Goal: Find specific page/section: Find specific page/section

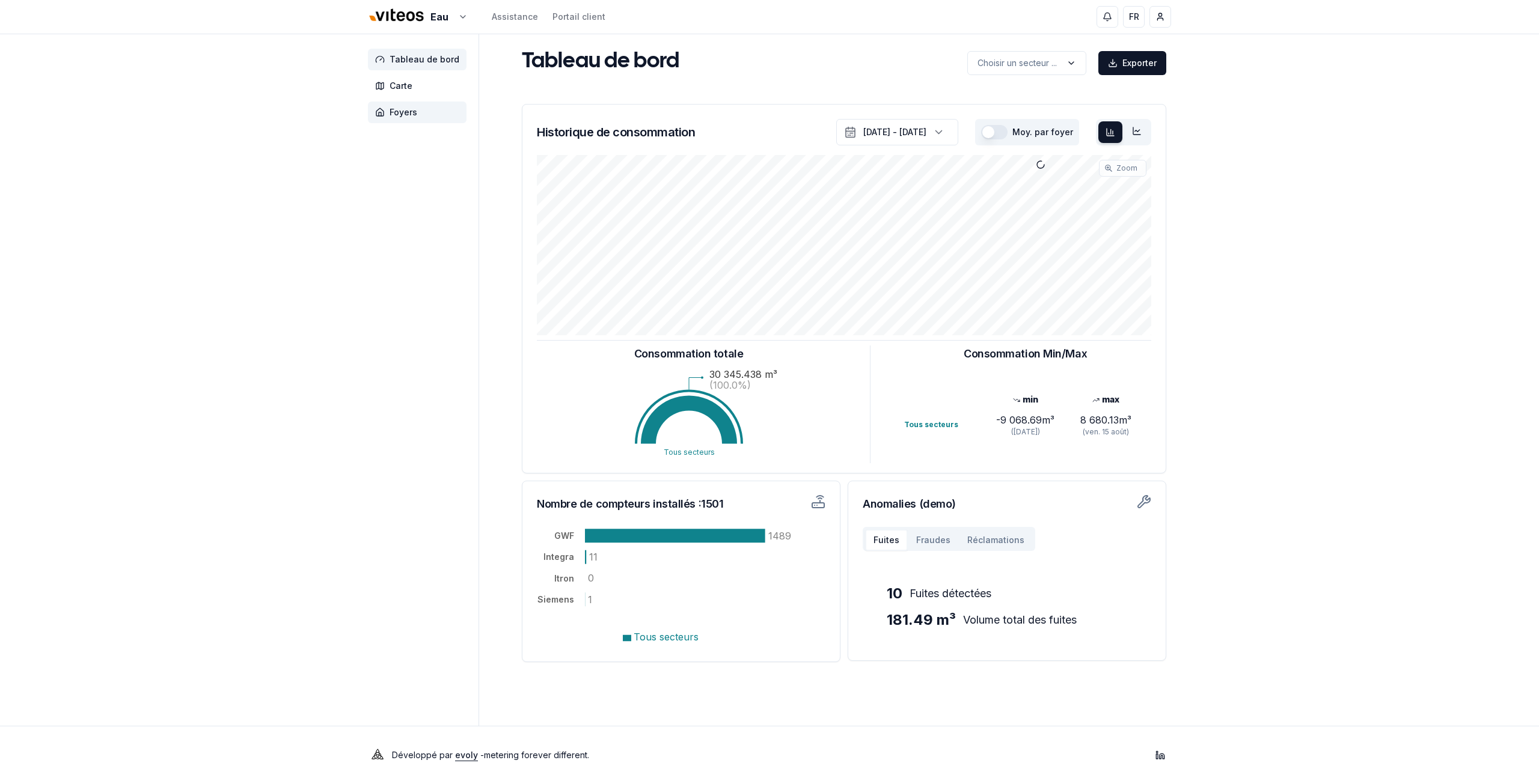
click at [406, 108] on span "Foyers" at bounding box center [404, 112] width 28 height 12
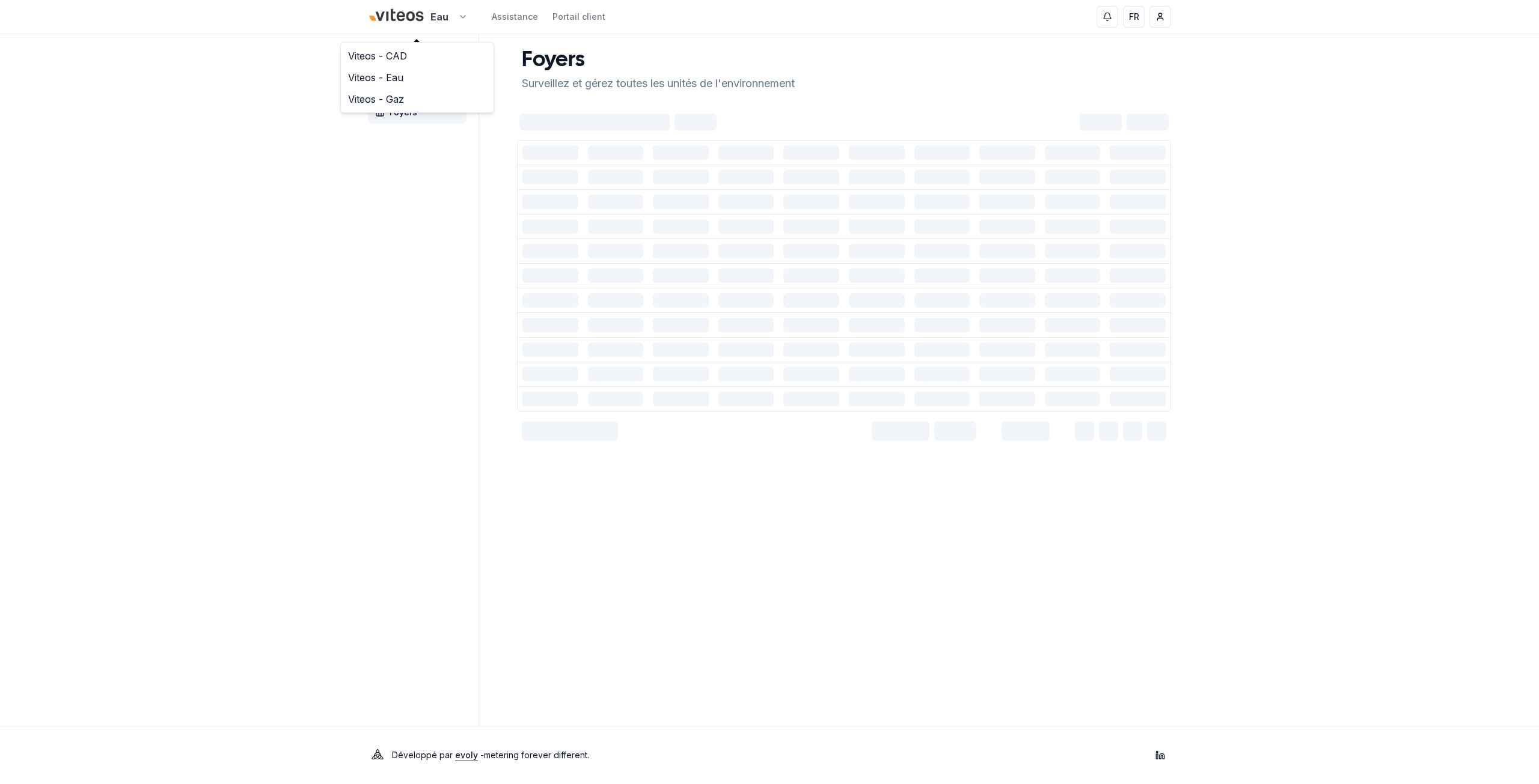
click at [449, 9] on html "Eau Assistance Portail client FR Jeremy Barfuss Tableau de bord Carte Foyers Fo…" at bounding box center [770, 392] width 1539 height 784
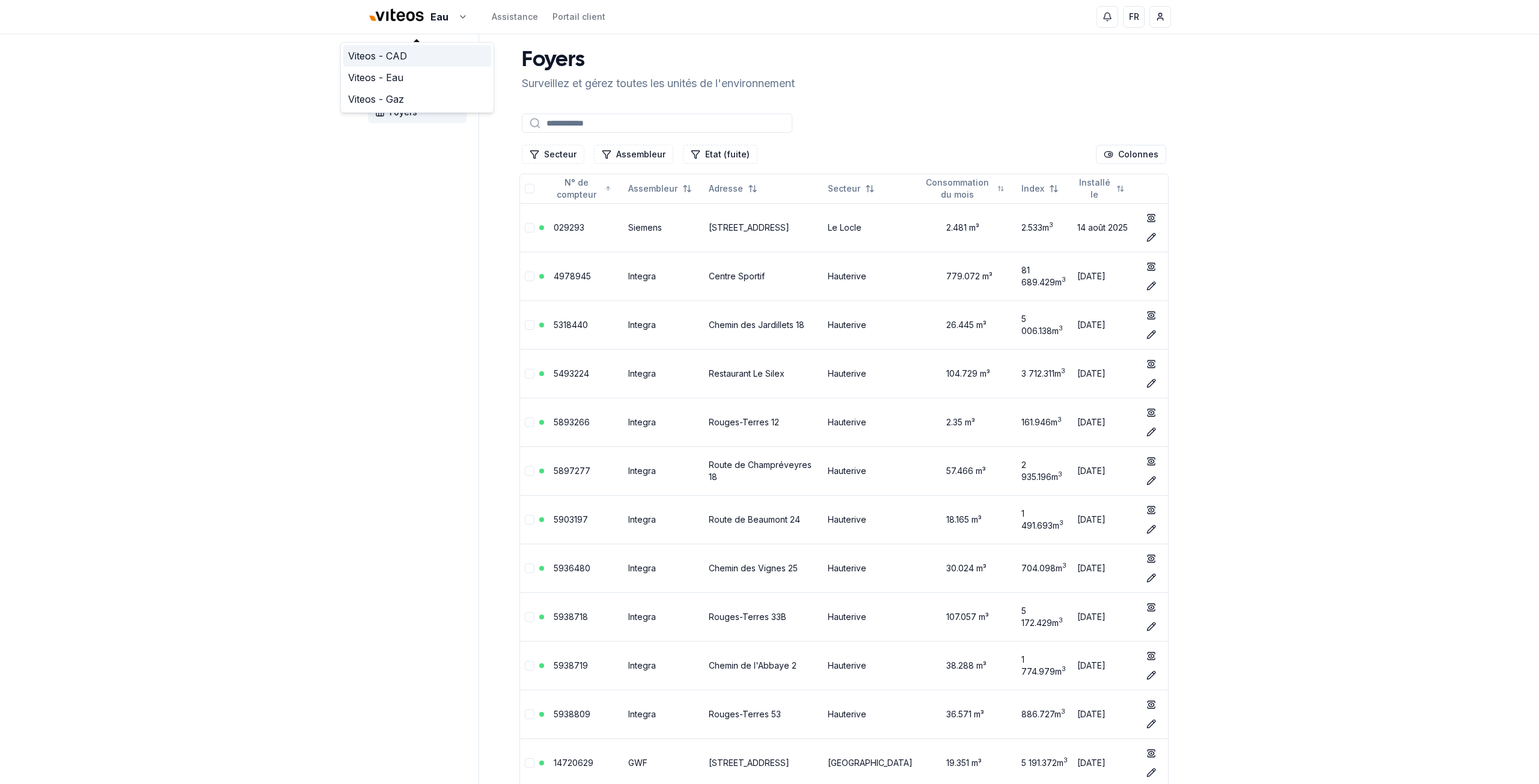
click at [431, 56] on link "Viteos - CAD" at bounding box center [417, 56] width 148 height 21
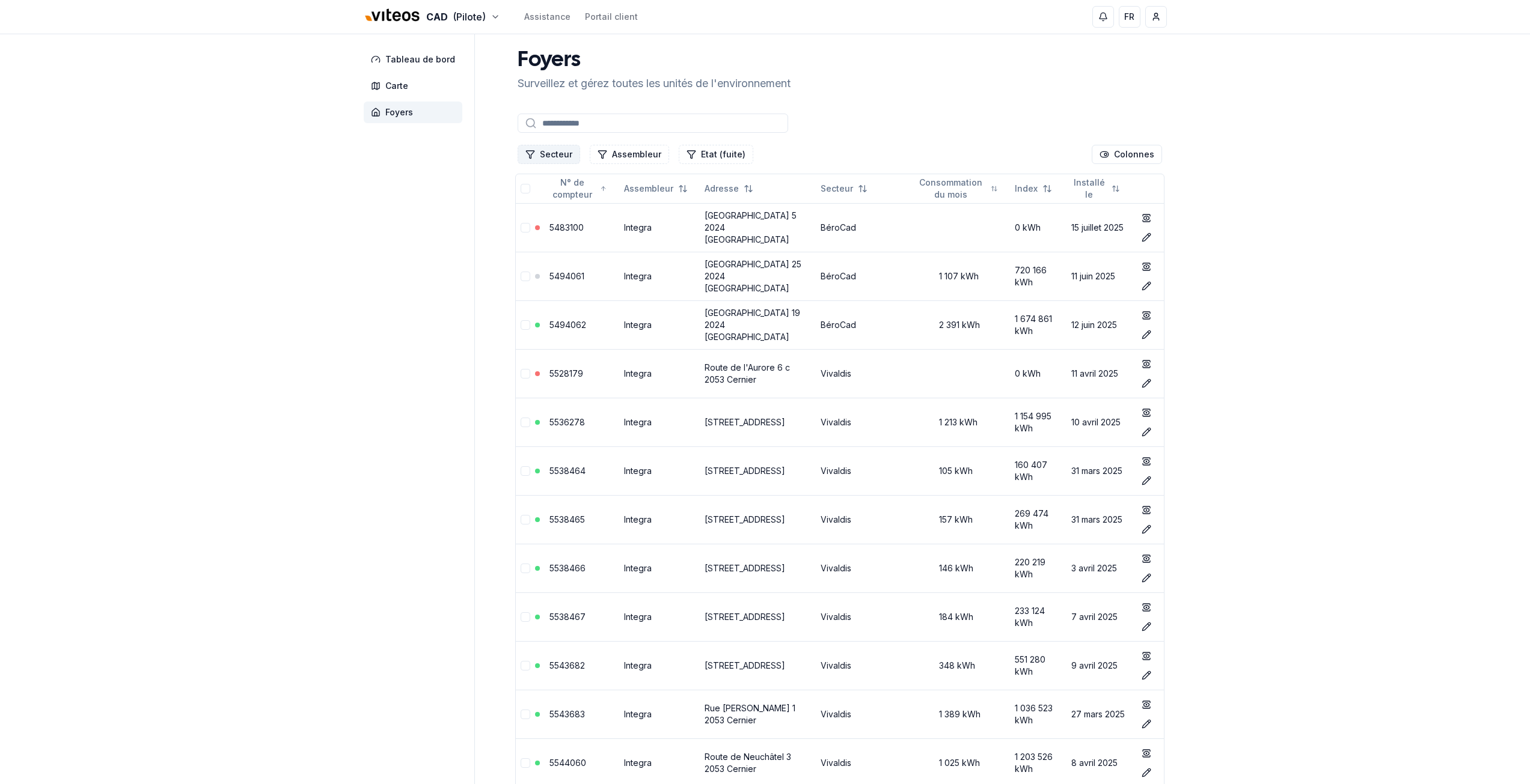
click at [559, 147] on button "Secteur" at bounding box center [549, 154] width 63 height 20
click at [568, 218] on div "Cadbar" at bounding box center [594, 225] width 148 height 20
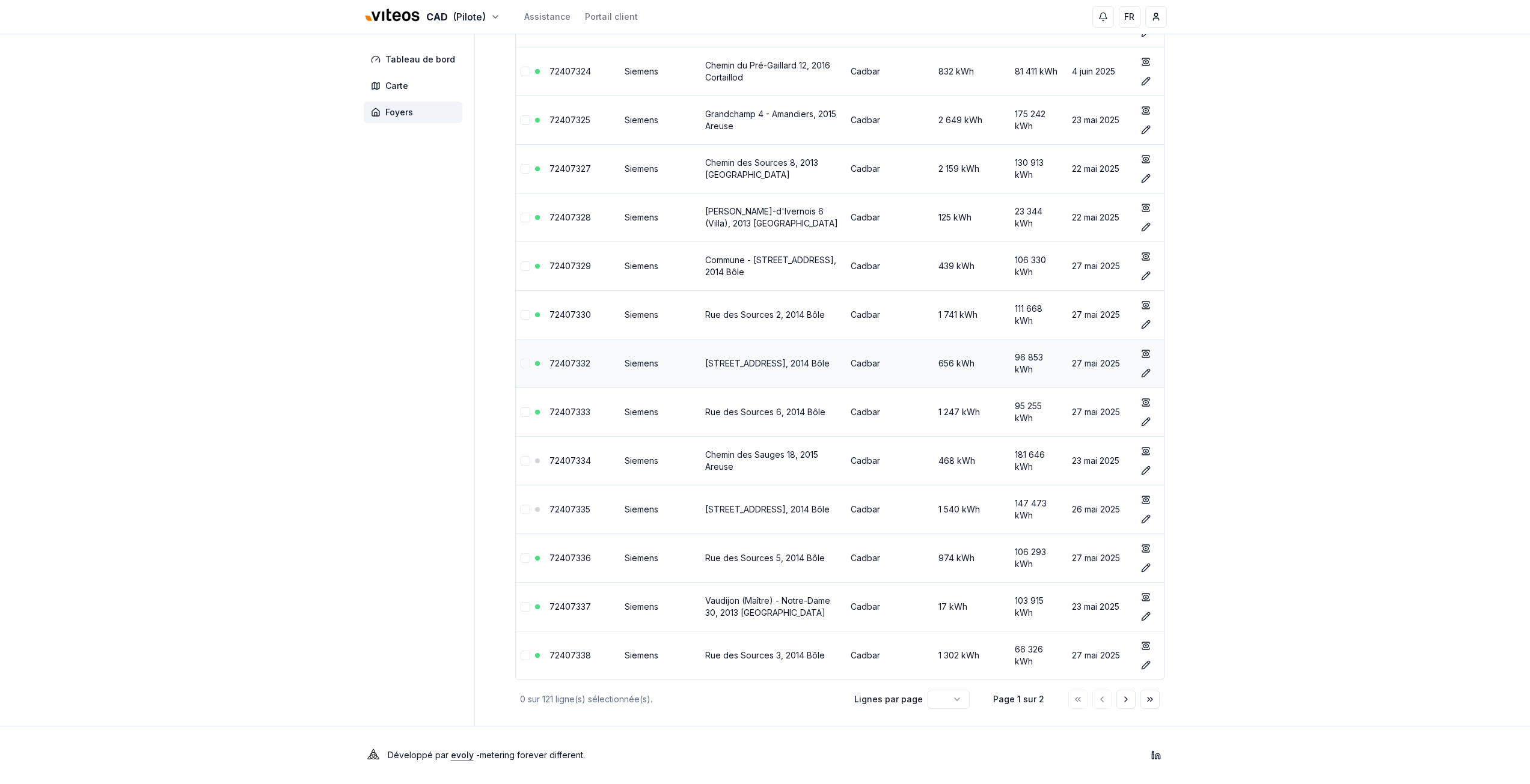
click at [520, 339] on td at bounding box center [523, 363] width 15 height 49
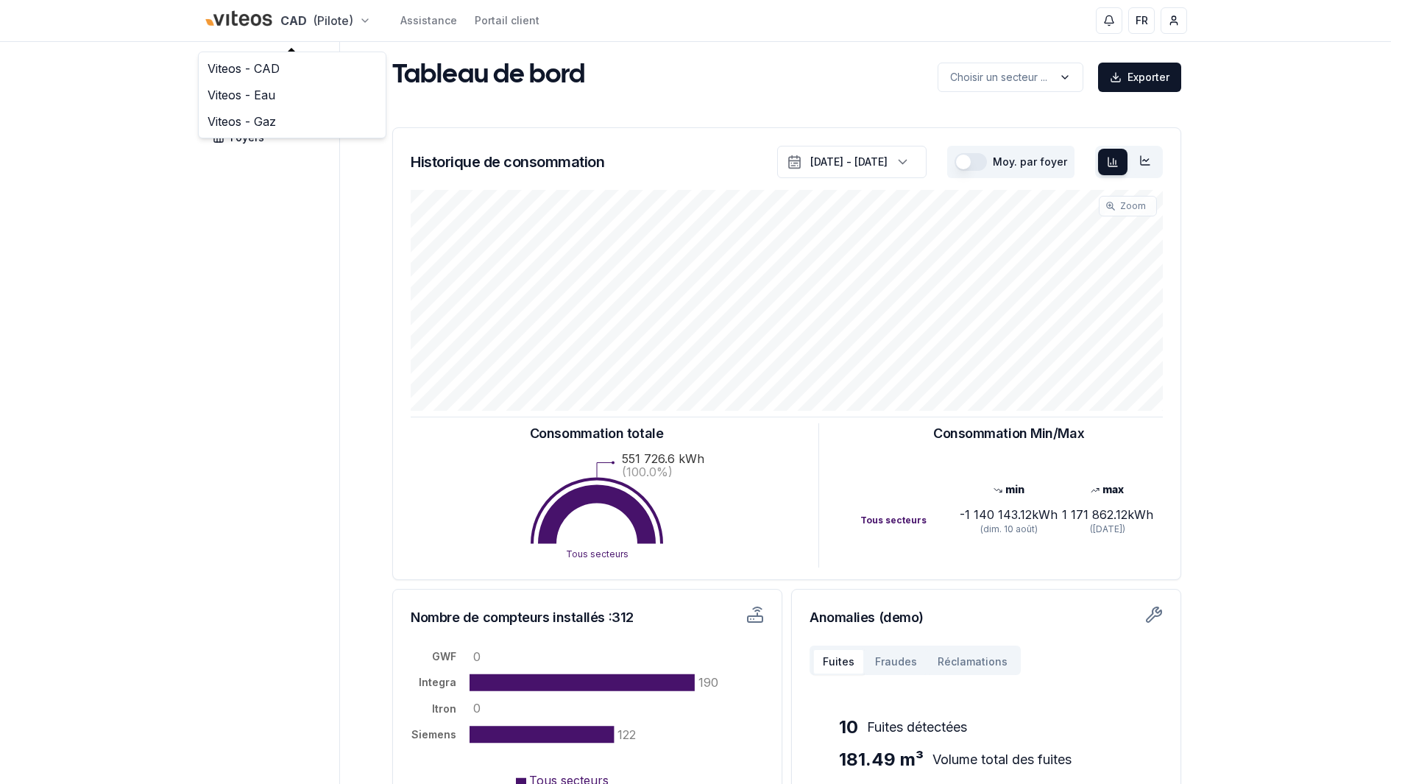
click at [333, 22] on html "CAD (Pilote) Assistance Portail client FR Jeremy Barfuss Tableau de bord Carte …" at bounding box center [701, 456] width 1402 height 912
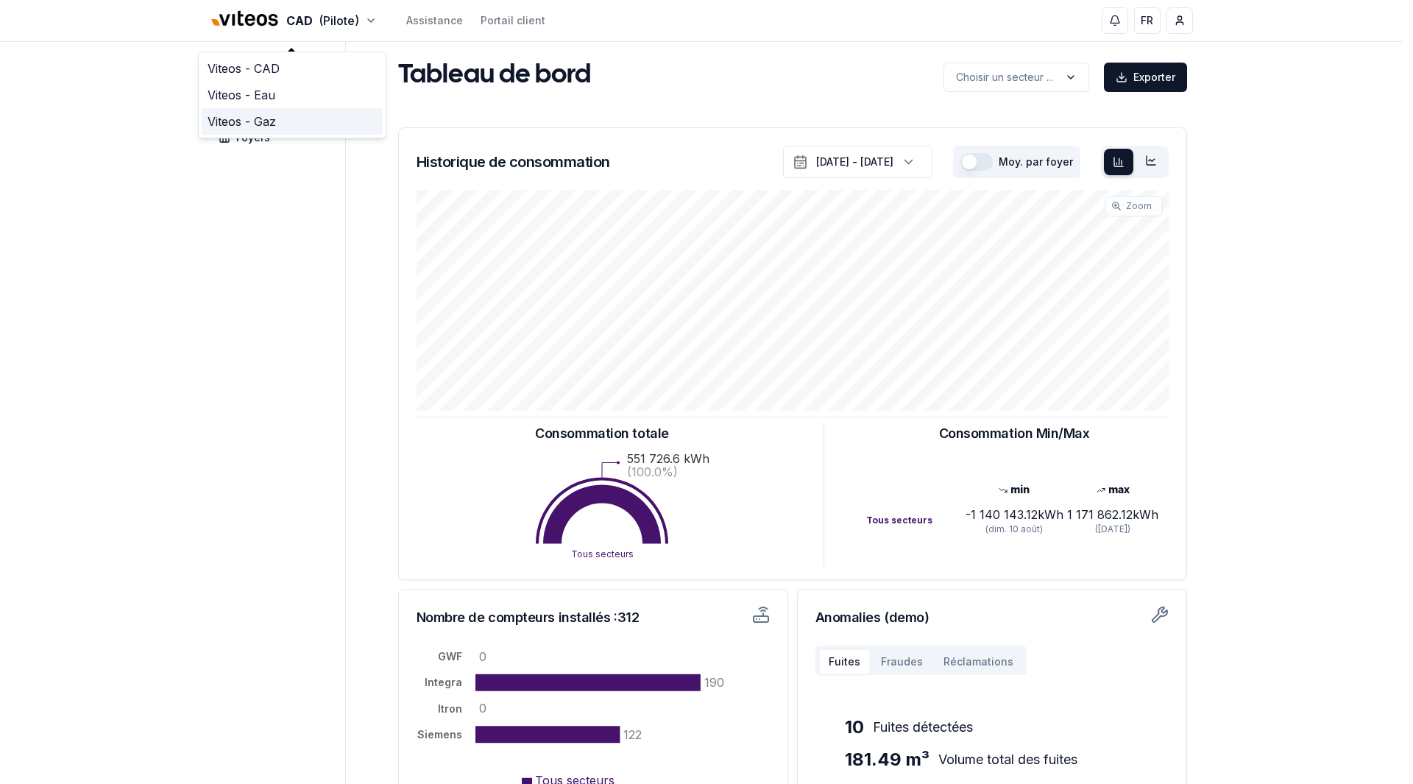
click at [266, 110] on link "Viteos - Gaz" at bounding box center [292, 121] width 181 height 26
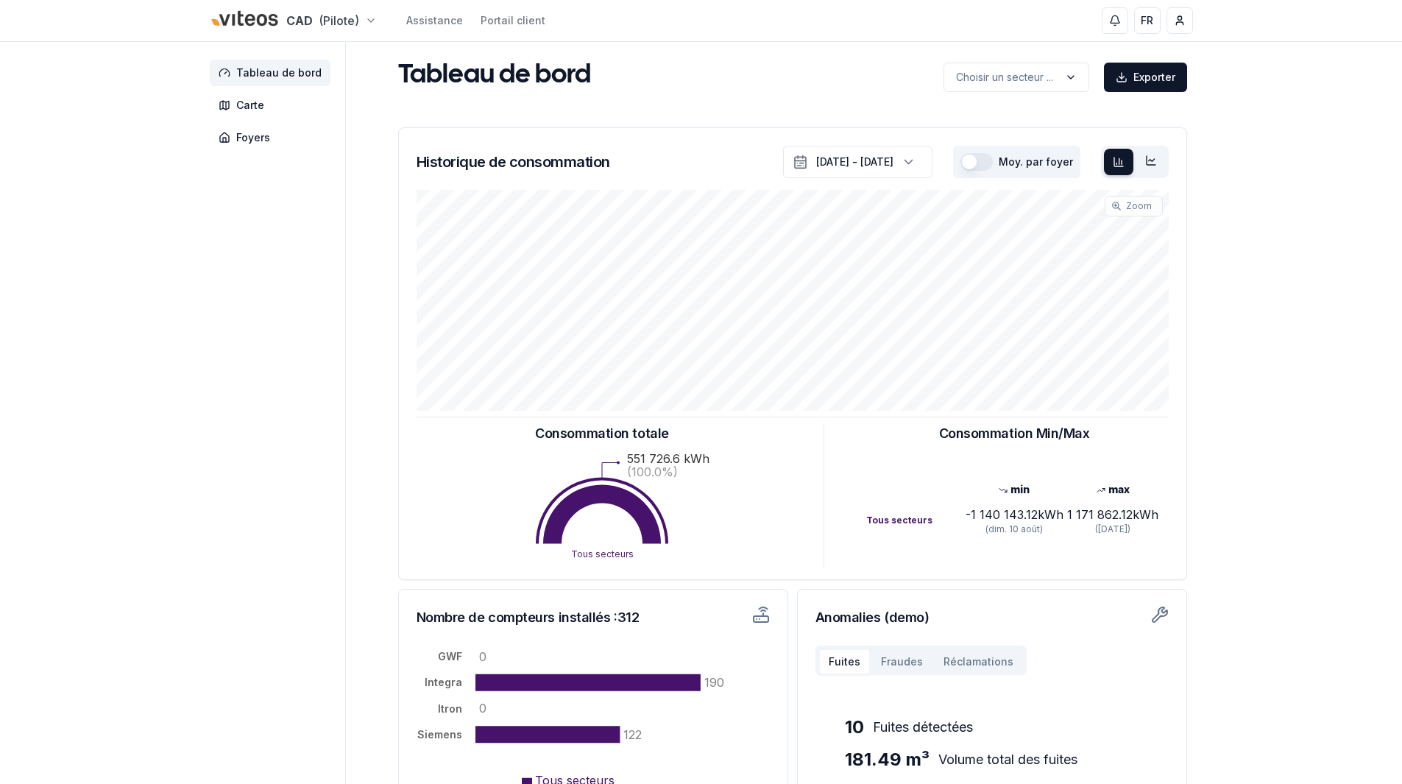
click at [356, 23] on html "CAD (Pilote) Assistance Portail client FR Jeremy Barfuss Tableau de bord Carte …" at bounding box center [701, 456] width 1402 height 912
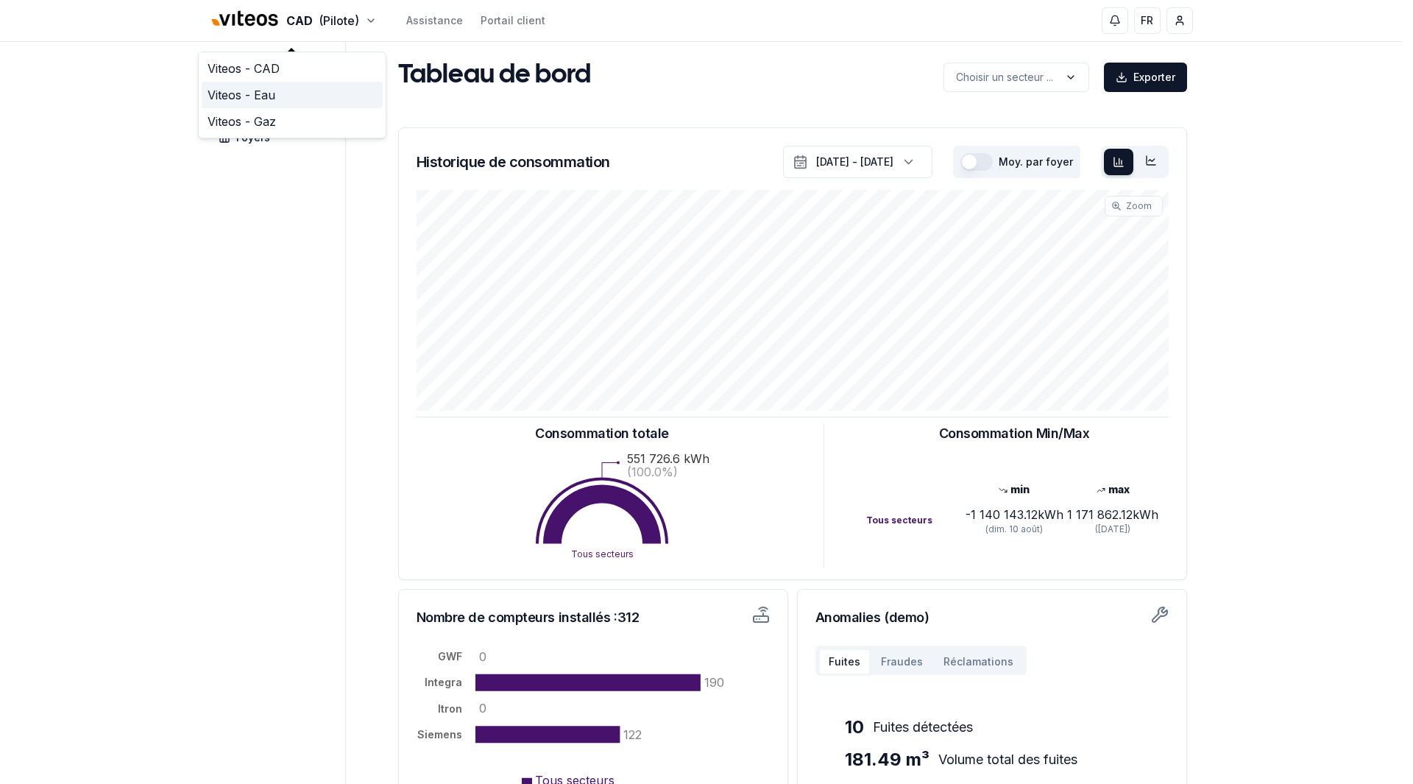
click at [263, 93] on link "Viteos - Eau" at bounding box center [292, 95] width 181 height 26
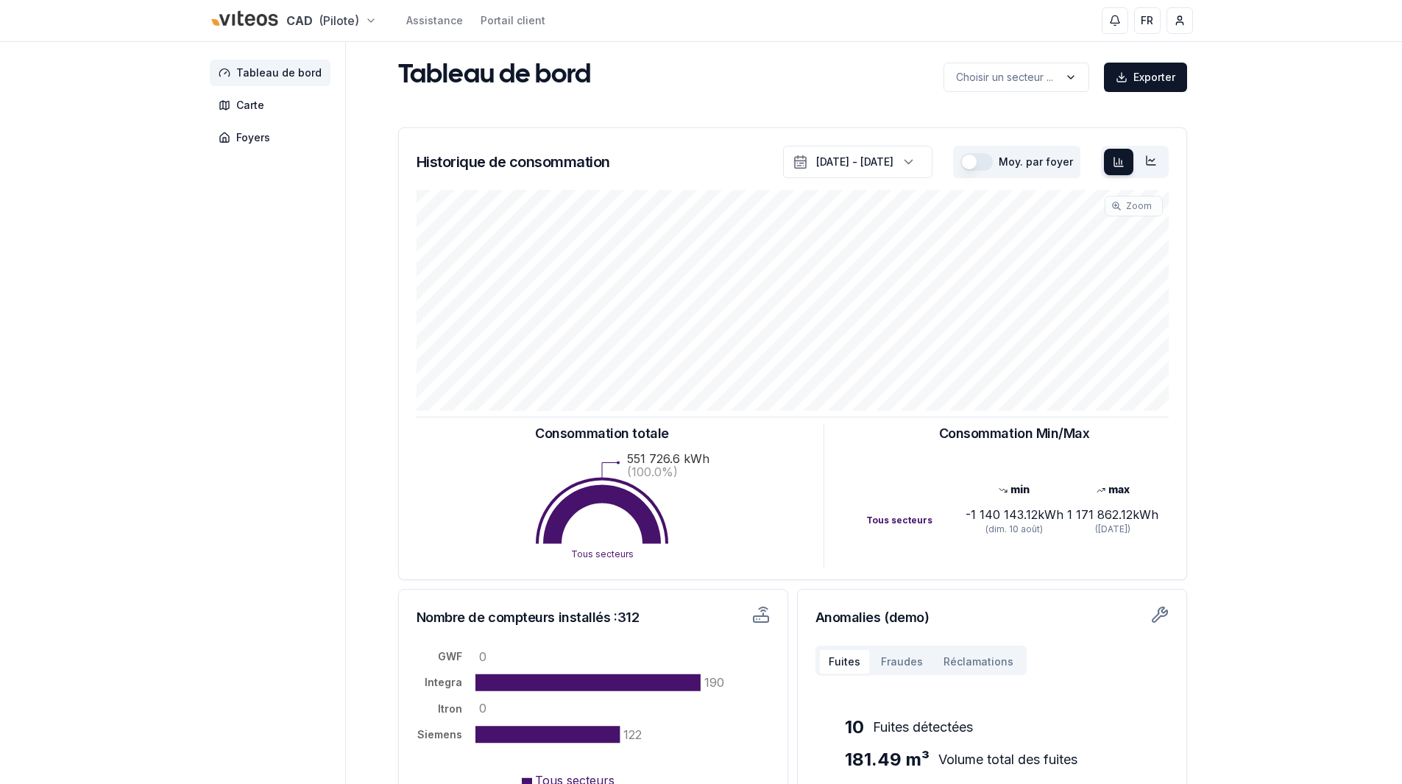
click at [324, 24] on html "CAD (Pilote) Assistance Portail client FR Jeremy Barfuss Tableau de bord Carte …" at bounding box center [701, 456] width 1402 height 912
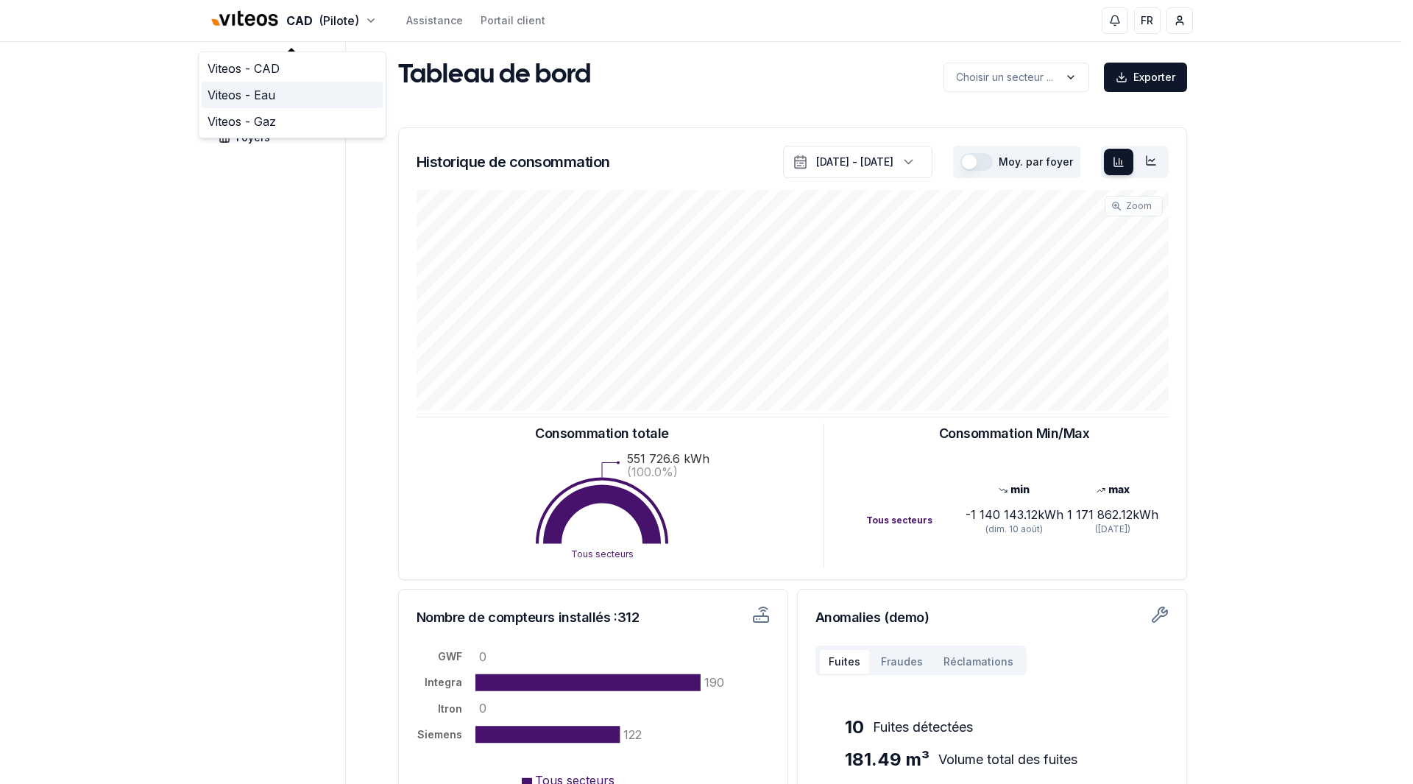
click at [245, 90] on link "Viteos - Eau" at bounding box center [292, 95] width 181 height 26
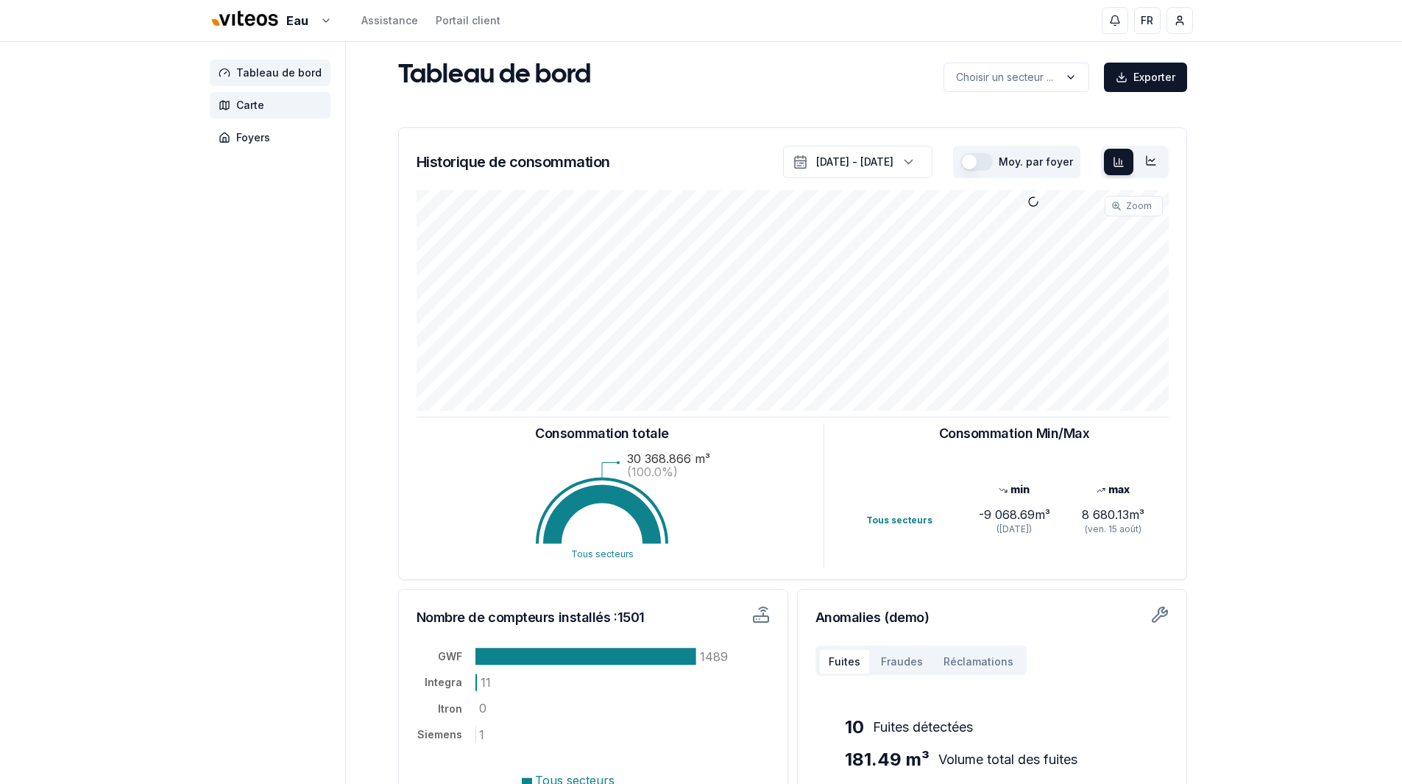
click at [252, 103] on span "Carte" at bounding box center [250, 105] width 28 height 15
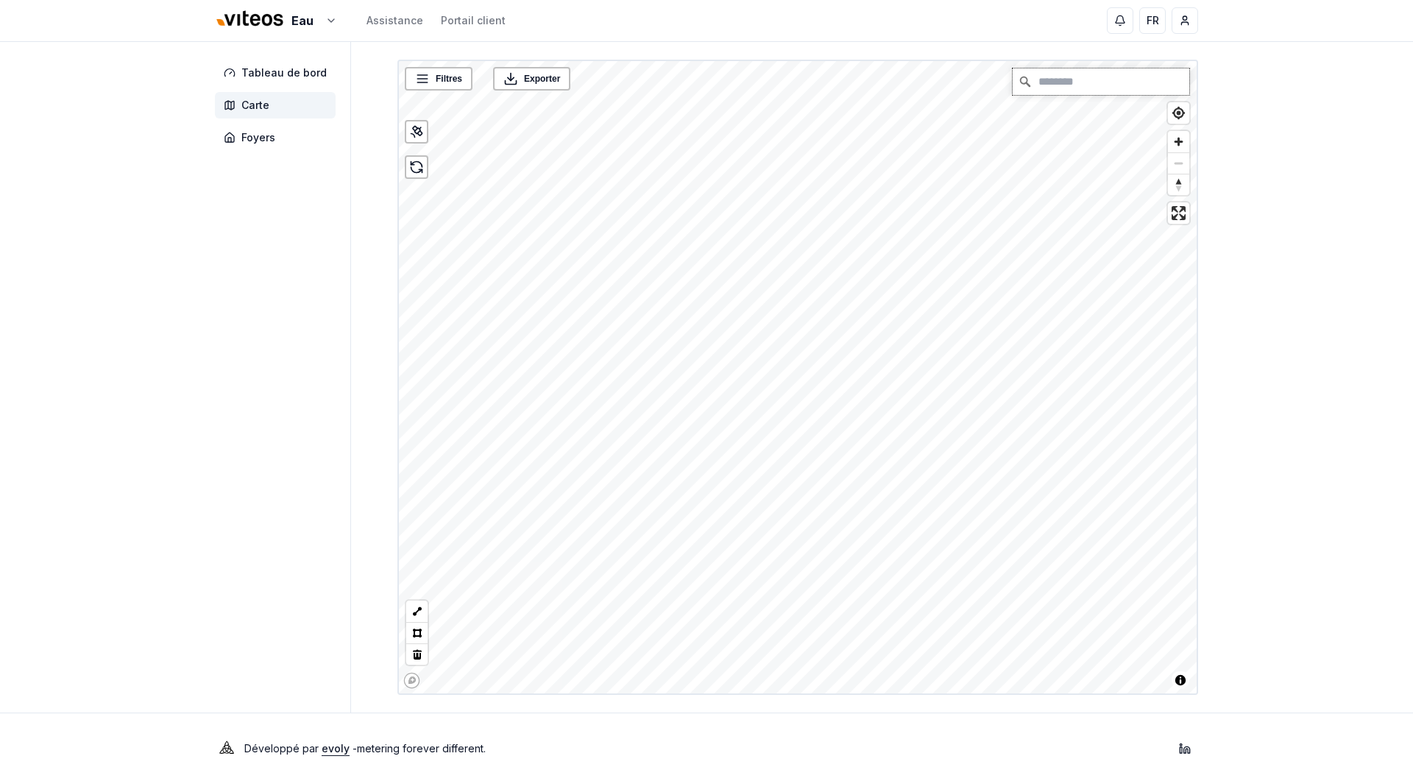
click at [1082, 68] on div "Filtres © Mapbox © OpenStreetMap Improve this map Exporter" at bounding box center [797, 377] width 801 height 635
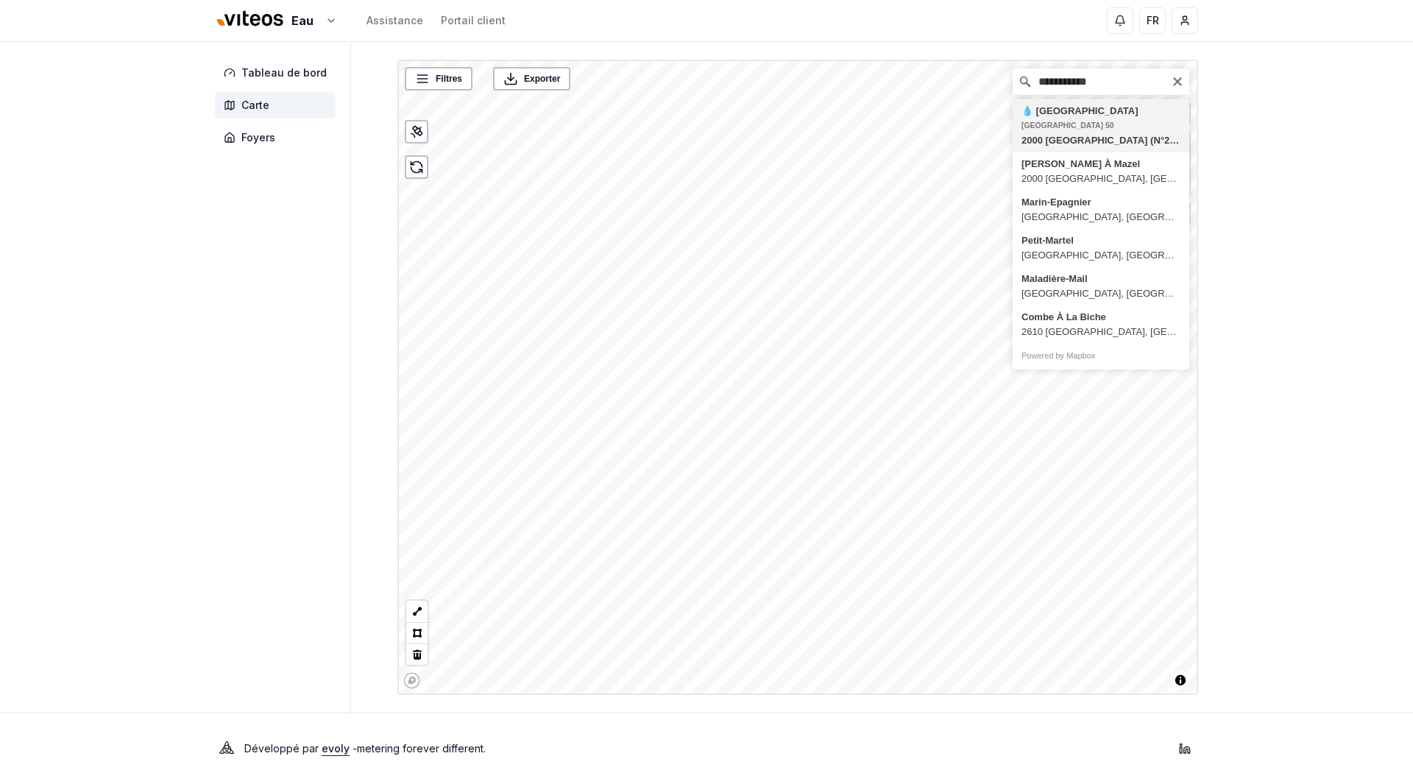
type input "**********"
